Goal: Task Accomplishment & Management: Use online tool/utility

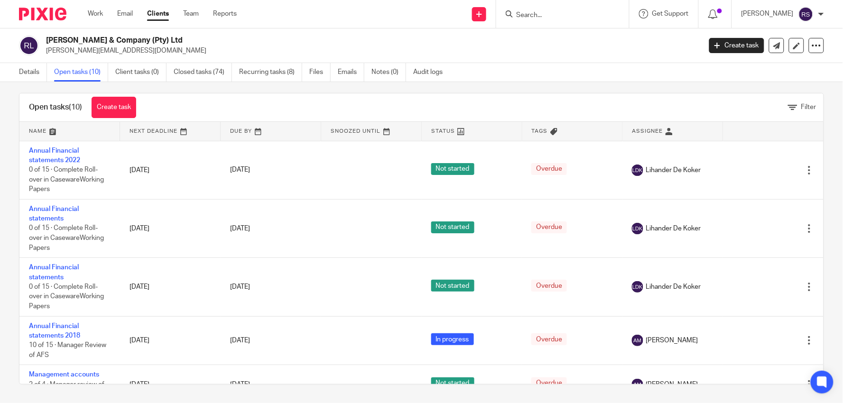
click at [518, 62] on div "Rowland Chute & Company (Pty) Ltd rowland@daliff.co.za Create task Export data …" at bounding box center [421, 45] width 843 height 35
click at [198, 15] on link "Team" at bounding box center [191, 13] width 16 height 9
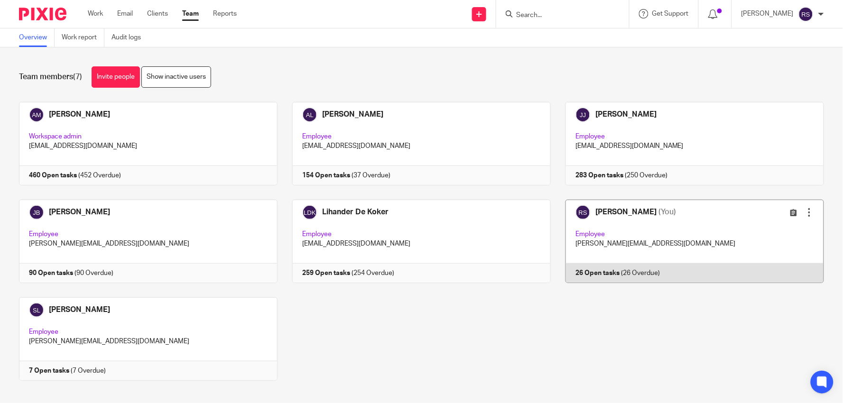
click at [624, 246] on link at bounding box center [687, 241] width 273 height 83
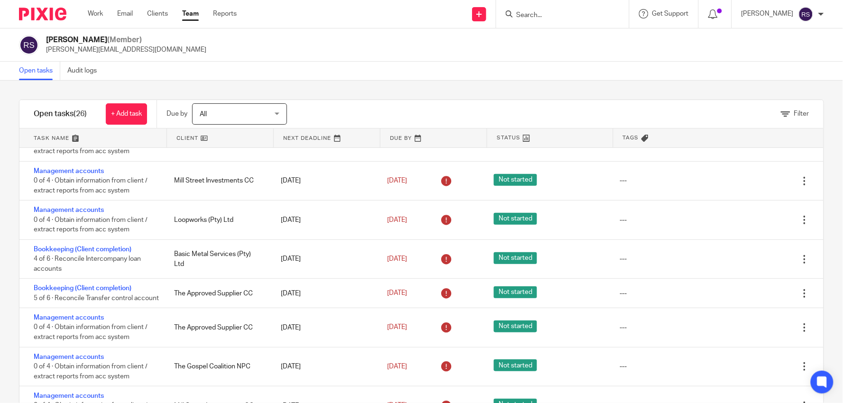
scroll to position [158, 0]
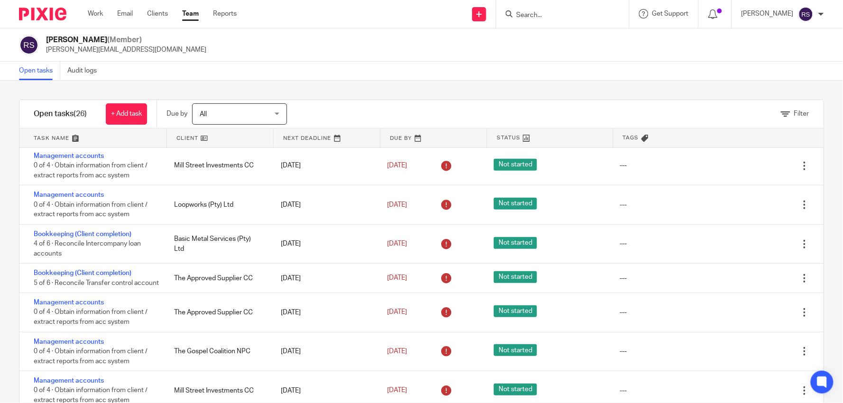
click at [107, 140] on link at bounding box center [92, 138] width 147 height 19
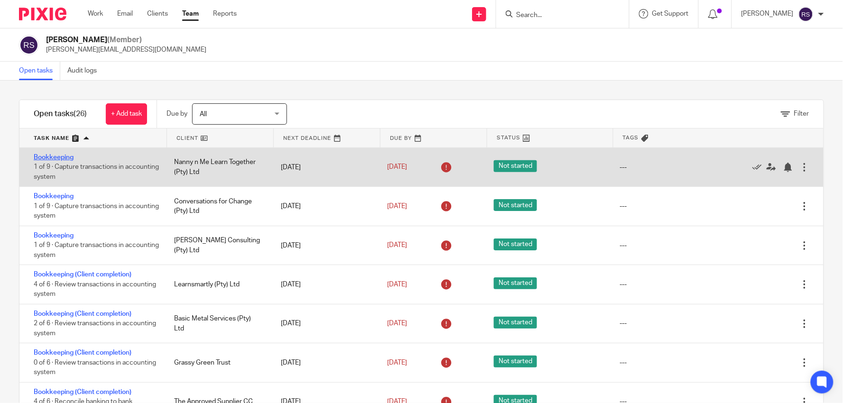
click at [54, 157] on link "Bookkeeping" at bounding box center [54, 157] width 40 height 7
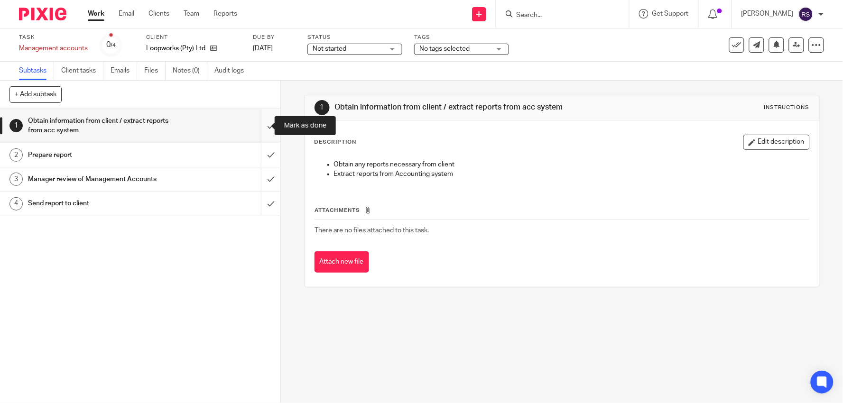
click at [261, 129] on input "submit" at bounding box center [140, 126] width 280 height 34
click at [263, 127] on input "submit" at bounding box center [140, 126] width 280 height 34
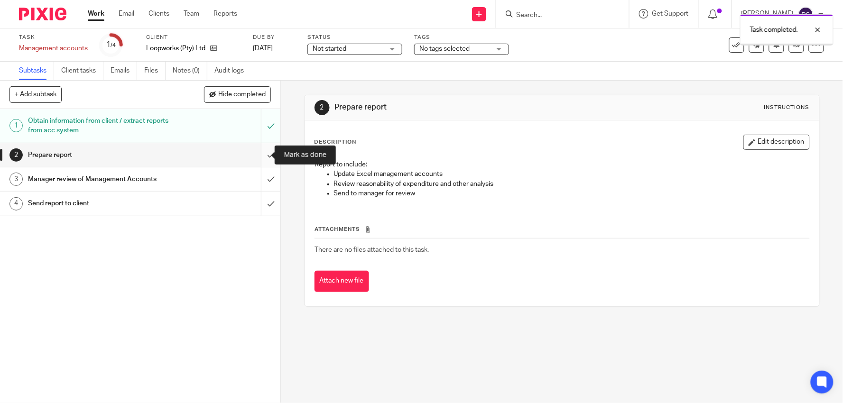
click at [266, 154] on input "submit" at bounding box center [140, 155] width 280 height 24
click at [259, 157] on input "submit" at bounding box center [140, 155] width 280 height 24
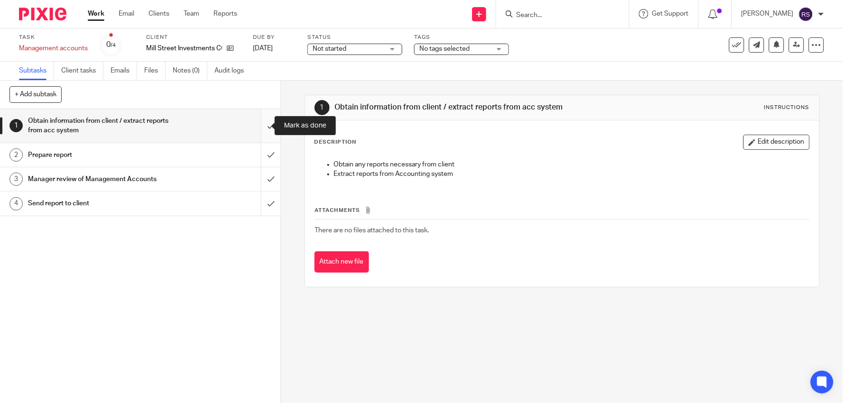
click at [266, 126] on input "submit" at bounding box center [140, 126] width 280 height 34
click at [264, 129] on input "submit" at bounding box center [140, 126] width 280 height 34
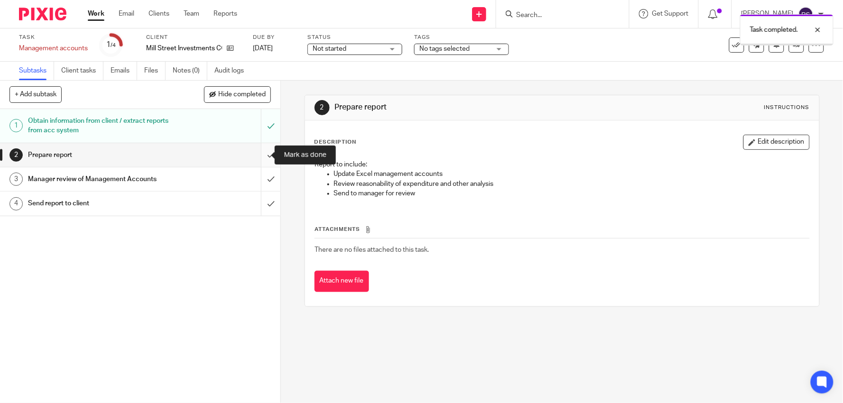
click at [266, 158] on input "submit" at bounding box center [140, 155] width 280 height 24
